Goal: Task Accomplishment & Management: Manage account settings

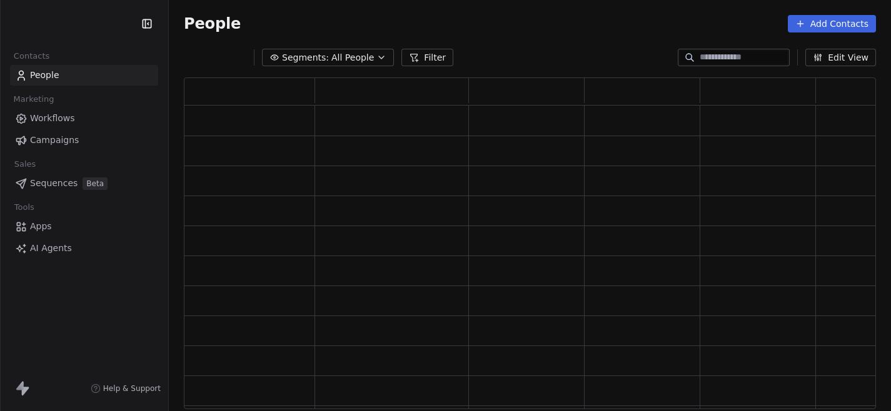
scroll to position [332, 692]
click at [92, 25] on html "Last Paradise Contacts People Marketing Workflows Campaigns Sales Sequences Bet…" at bounding box center [445, 205] width 891 height 411
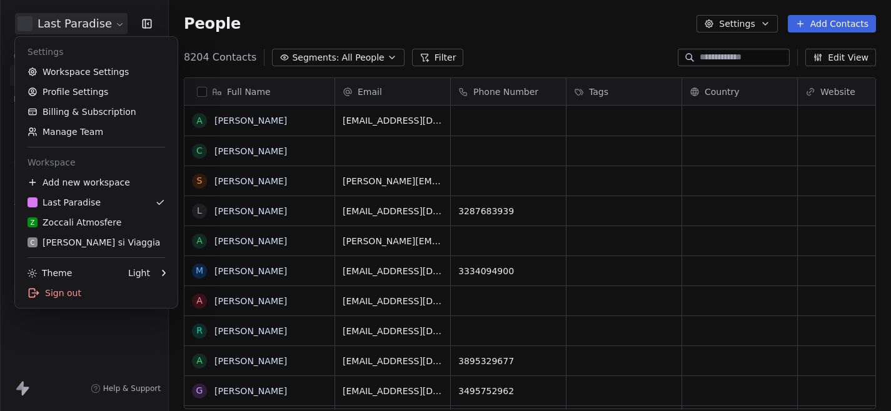
scroll to position [362, 722]
click at [76, 74] on link "Workspace Settings" at bounding box center [96, 72] width 152 height 20
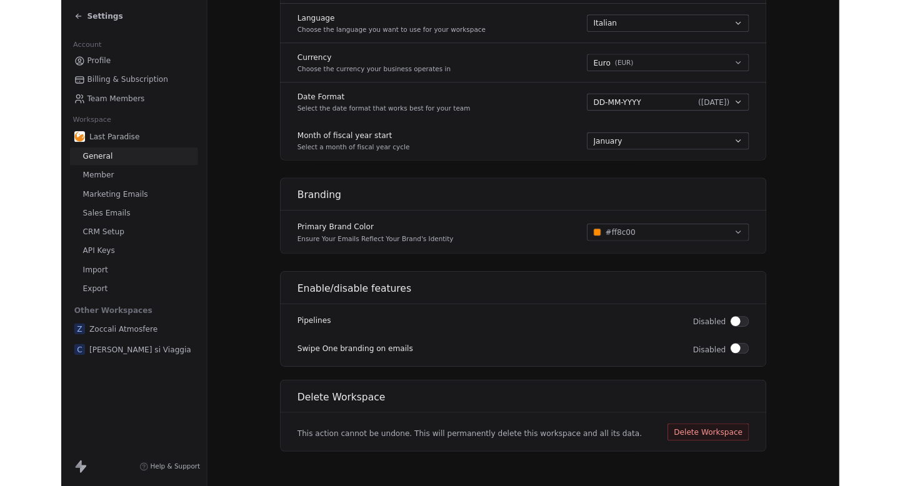
scroll to position [684, 0]
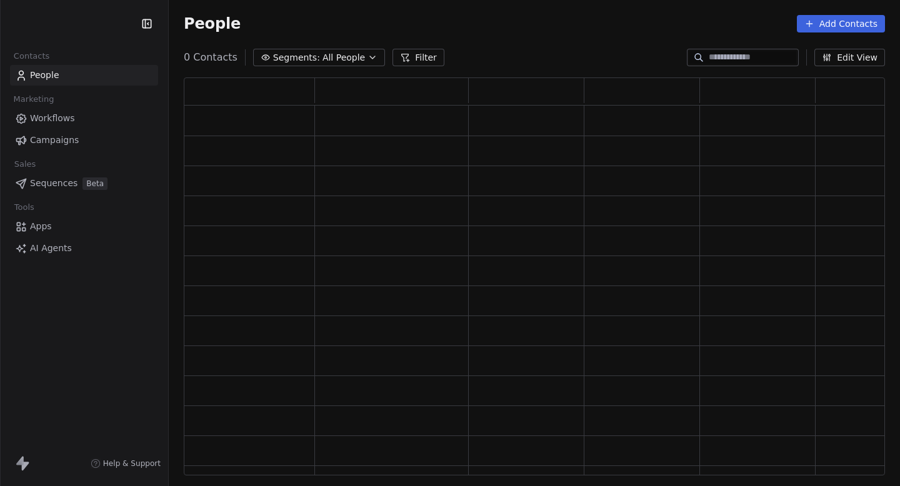
scroll to position [398, 701]
